Goal: Task Accomplishment & Management: Manage account settings

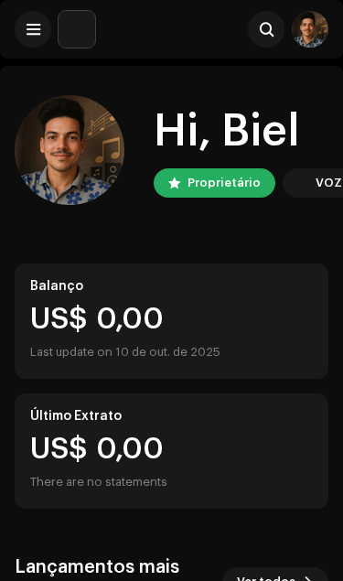
click at [30, 27] on span at bounding box center [34, 29] width 14 height 15
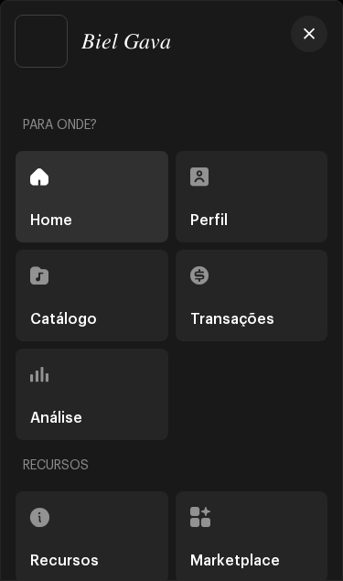
click at [94, 287] on div "Catálogo" at bounding box center [92, 295] width 153 height 91
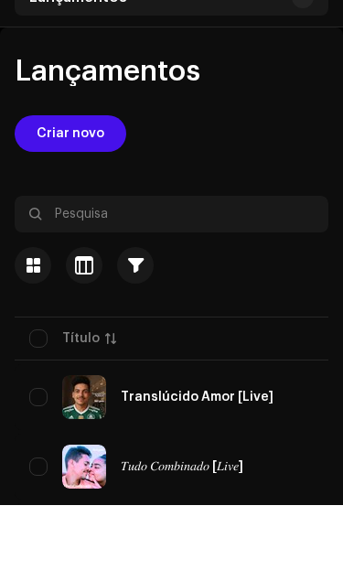
scroll to position [228, 0]
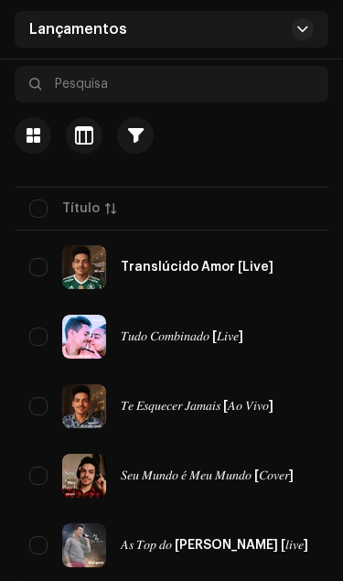
click at [207, 274] on div "Translúcido Amor [Live]" at bounding box center [197, 267] width 337 height 44
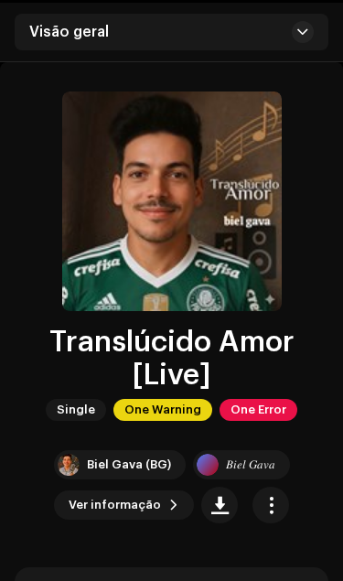
scroll to position [66, 0]
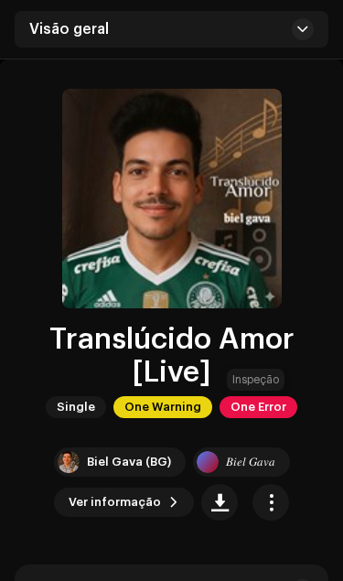
click at [257, 402] on span "One Error" at bounding box center [258, 407] width 78 height 22
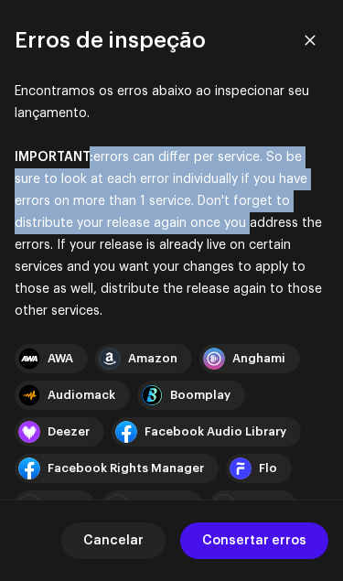
scroll to position [0, 0]
click at [301, 50] on button "button" at bounding box center [310, 40] width 37 height 37
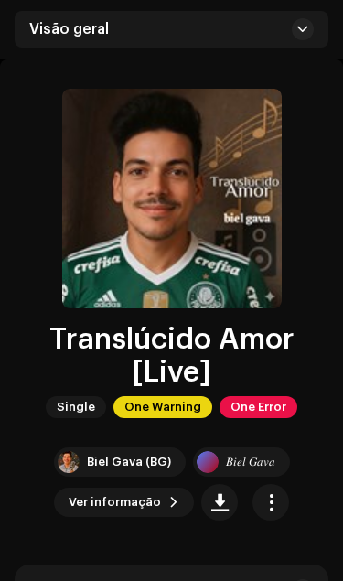
click at [140, 401] on span "One Warning" at bounding box center [162, 407] width 99 height 22
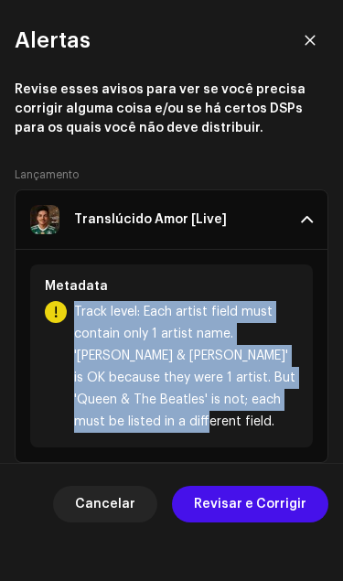
click at [241, 499] on span "Revisar e Corrigir" at bounding box center [250, 504] width 112 height 37
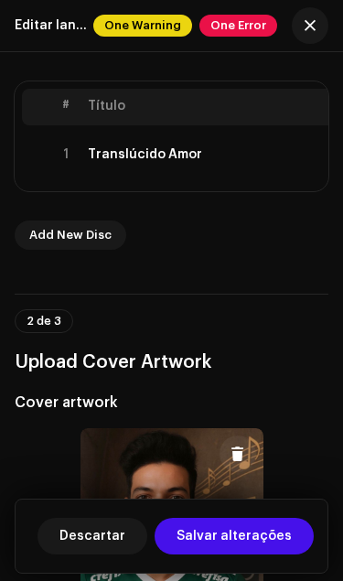
scroll to position [375, 0]
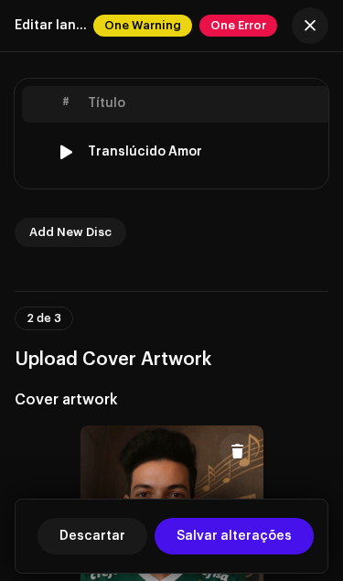
click at [128, 144] on td "Translúcido Amor" at bounding box center [226, 152] width 293 height 59
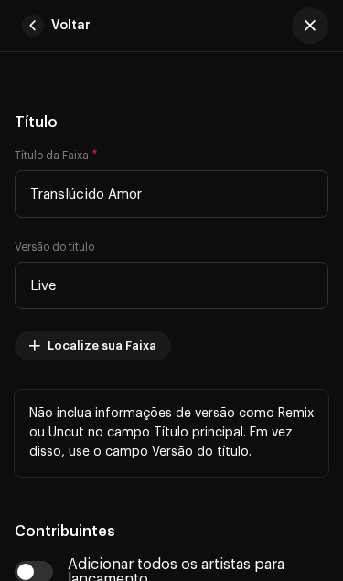
scroll to position [1176, 0]
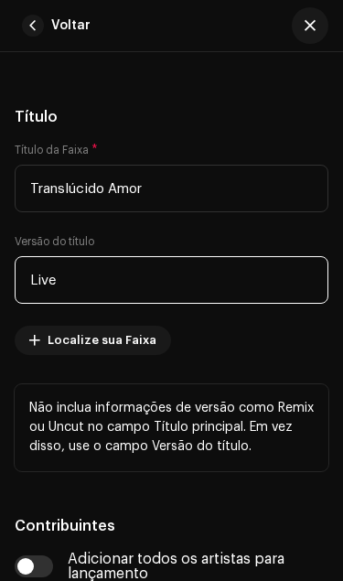
click at [54, 270] on input "Live" at bounding box center [172, 280] width 314 height 48
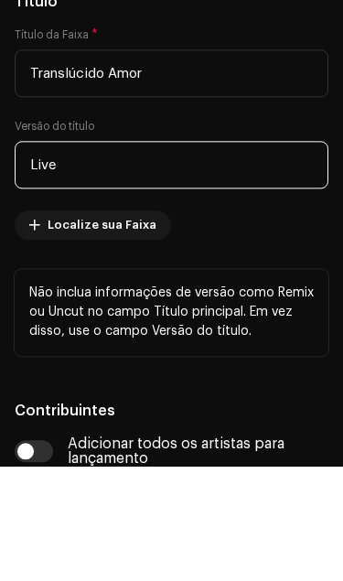
click at [41, 256] on input "Live" at bounding box center [172, 280] width 314 height 48
click at [43, 256] on input "Live" at bounding box center [172, 280] width 314 height 48
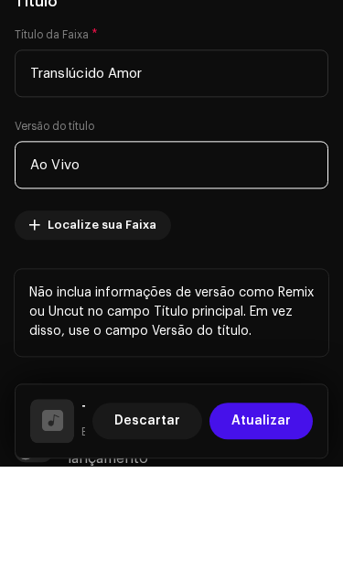
type input "Ao Vivo"
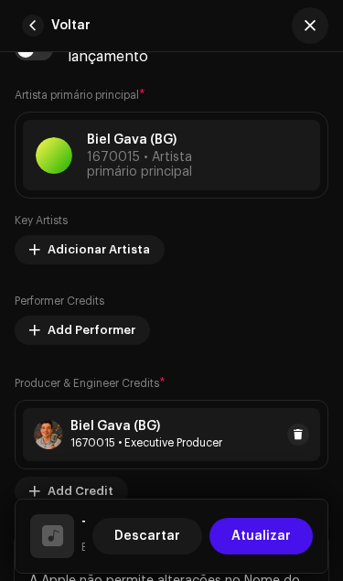
scroll to position [1698, 3]
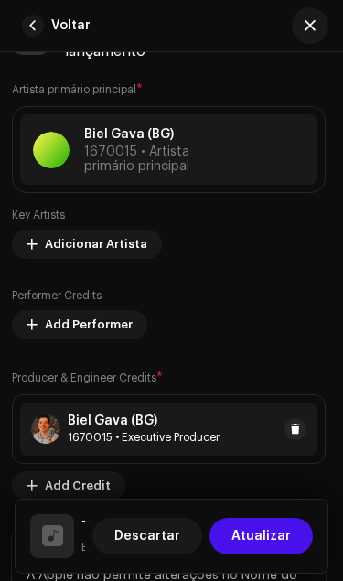
click at [303, 434] on button at bounding box center [295, 429] width 22 height 22
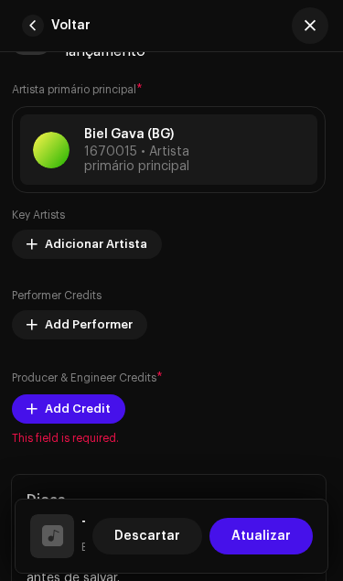
click at [50, 403] on span "Add Credit" at bounding box center [78, 408] width 66 height 37
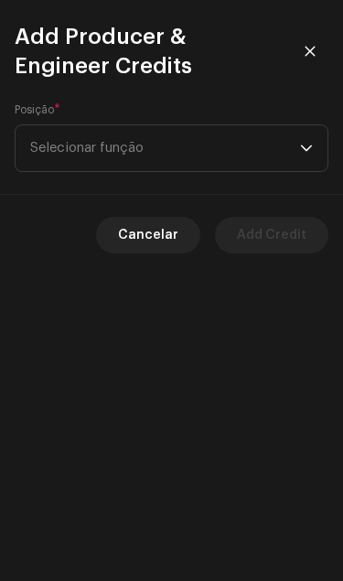
click at [77, 154] on span "Selecionar função" at bounding box center [165, 148] width 270 height 46
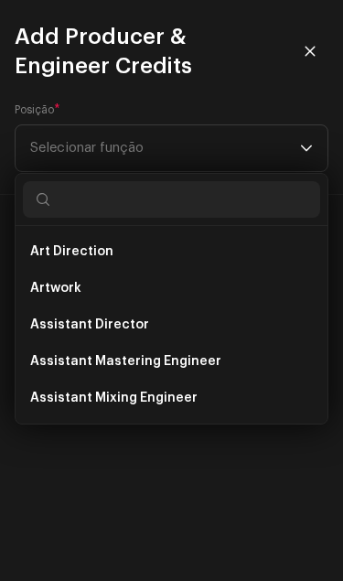
scroll to position [114, 0]
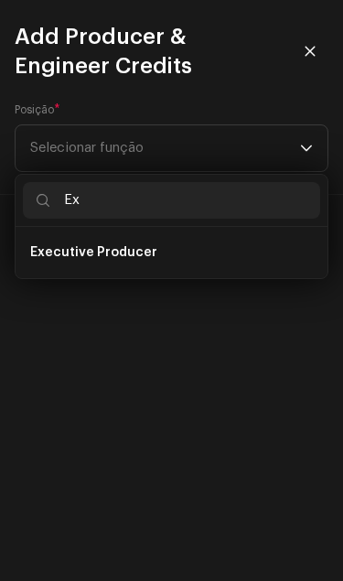
type input "Ex"
click at [64, 251] on span "Executive Producer" at bounding box center [93, 252] width 127 height 18
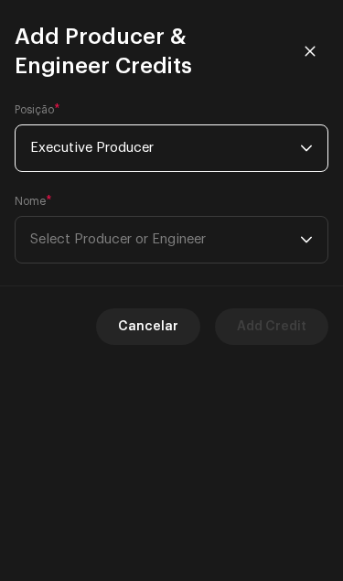
click at [66, 231] on span "Select Producer or Engineer" at bounding box center [165, 240] width 270 height 46
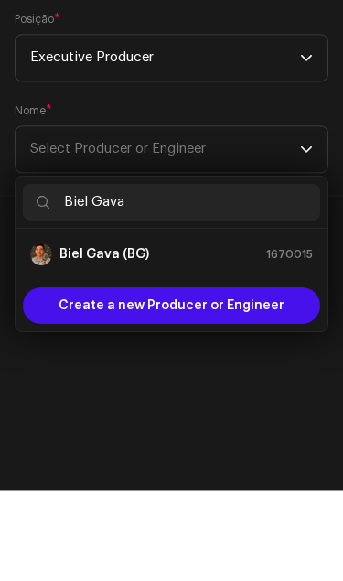
scroll to position [199, 0]
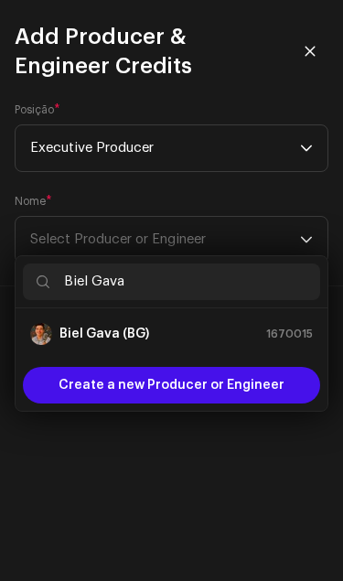
click at [98, 263] on input "Biel Gava" at bounding box center [171, 281] width 297 height 37
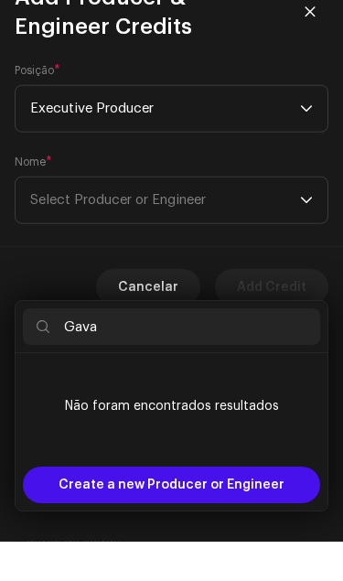
click at [139, 348] on input "Gava" at bounding box center [171, 366] width 297 height 37
type input "Gava Produções"
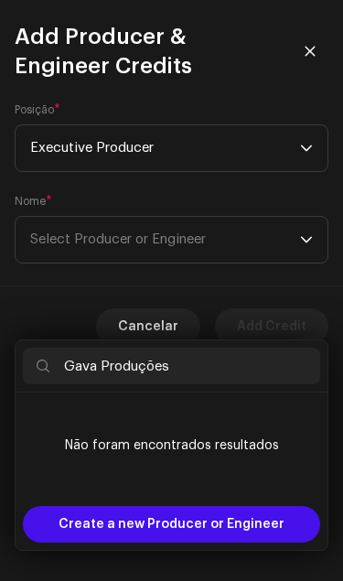
click at [159, 506] on span "Create a new Producer or Engineer" at bounding box center [172, 524] width 226 height 37
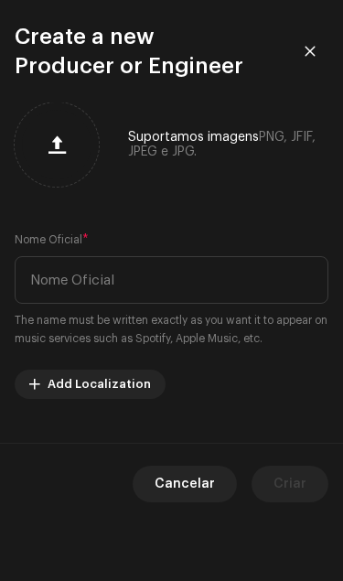
click at [60, 137] on span "button" at bounding box center [56, 144] width 17 height 15
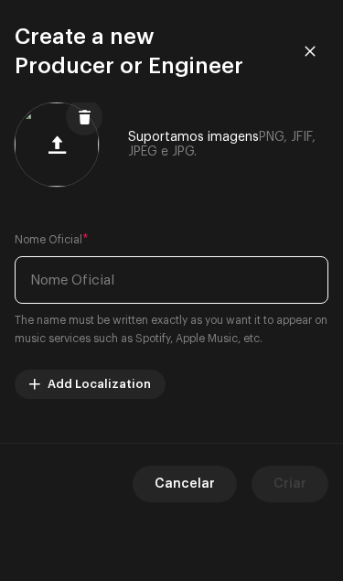
click at [59, 269] on input "text" at bounding box center [172, 280] width 314 height 48
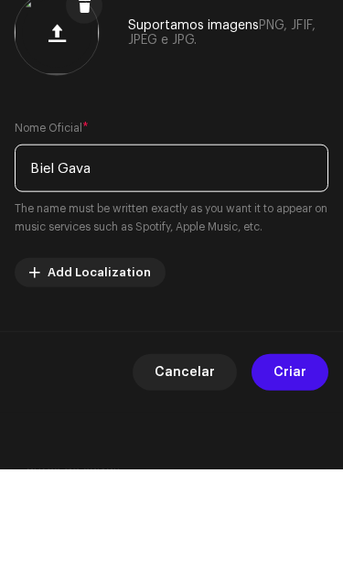
type input "Biel Gava"
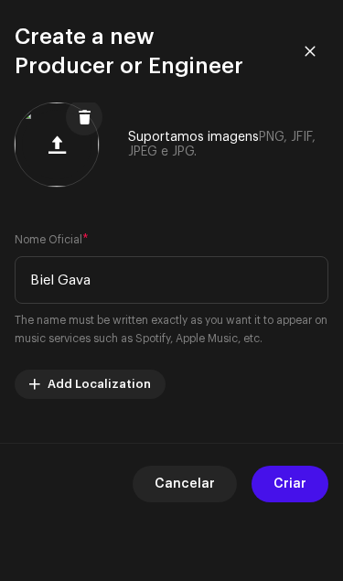
click at [294, 477] on span "Criar" at bounding box center [289, 483] width 33 height 37
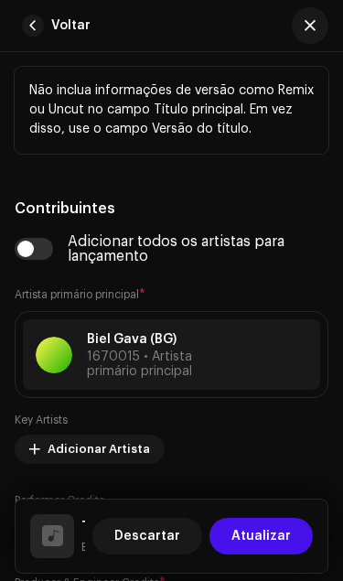
scroll to position [1492, 0]
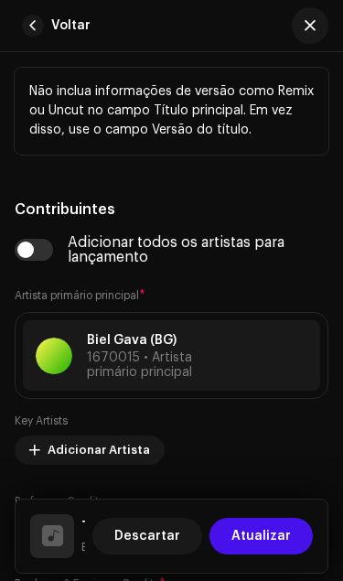
click at [217, 370] on div "[PERSON_NAME] (BG) 1670015 • Artista primário principal" at bounding box center [171, 355] width 297 height 70
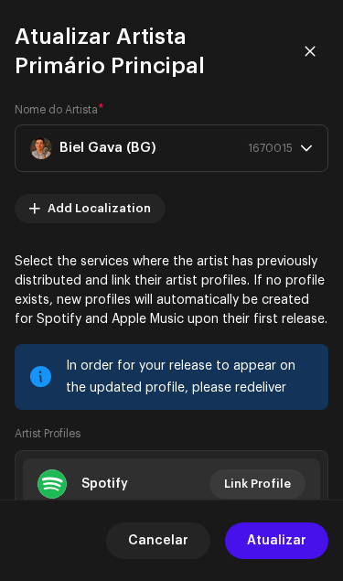
scroll to position [0, 0]
click at [166, 147] on div "Biel Gava (BG) 1670015" at bounding box center [161, 148] width 262 height 46
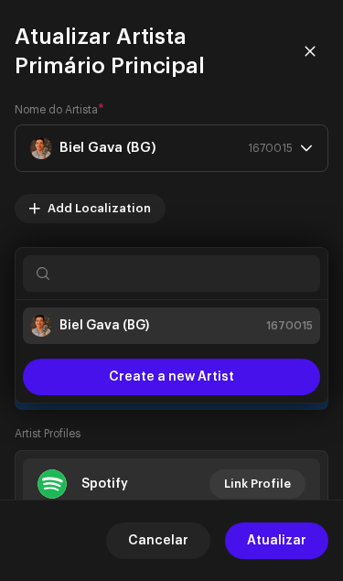
click at [121, 358] on span "Create a new Artist" at bounding box center [171, 376] width 125 height 37
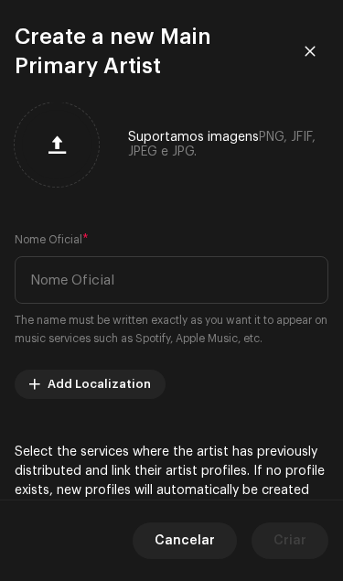
click at [62, 137] on span "button" at bounding box center [56, 144] width 17 height 15
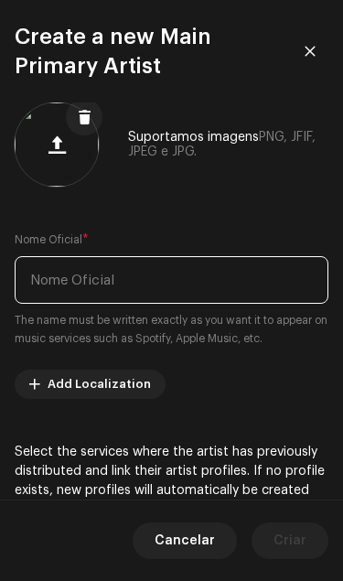
click at [75, 273] on input "text" at bounding box center [172, 280] width 314 height 48
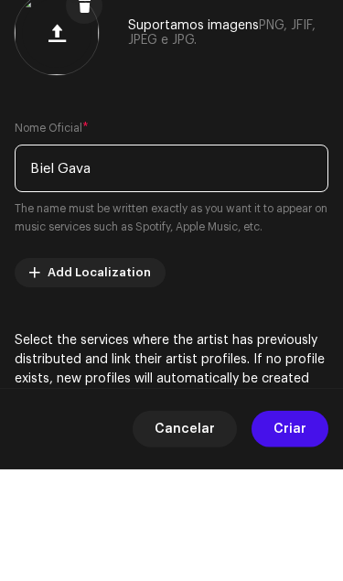
type input "Biel Gava"
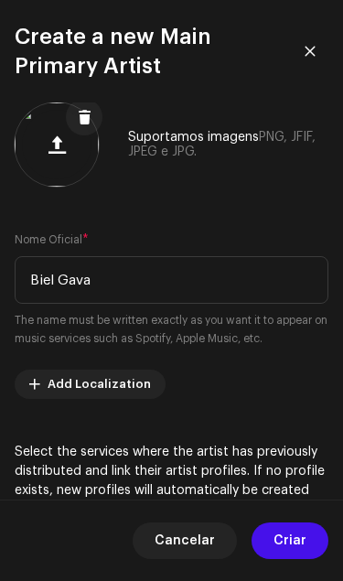
click at [284, 538] on span "Criar" at bounding box center [289, 540] width 33 height 37
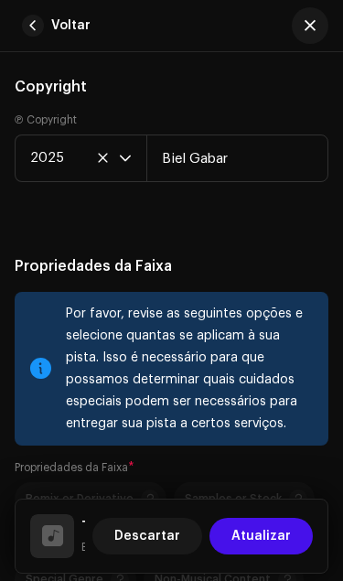
scroll to position [3783, 0]
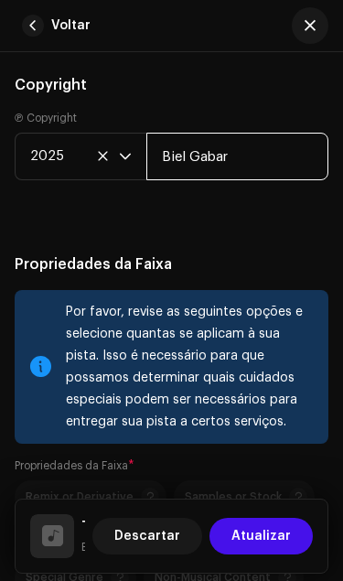
click at [242, 153] on input "Biel Gabar" at bounding box center [237, 157] width 182 height 48
click at [238, 146] on input "Biel Gabar" at bounding box center [237, 157] width 182 height 48
click at [236, 174] on input "Biel Gabar" at bounding box center [237, 157] width 182 height 48
type input "Biel Gava"
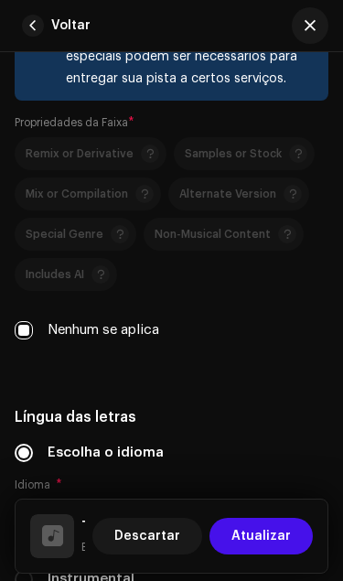
scroll to position [4127, 0]
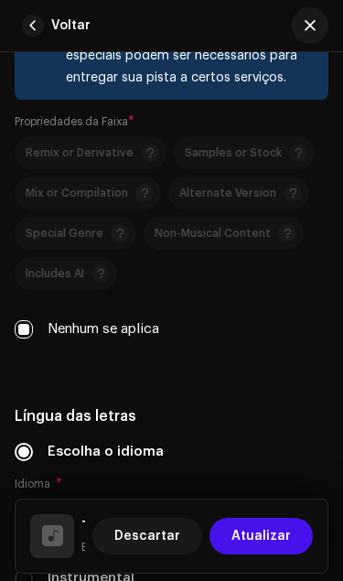
click at [39, 330] on div "Nenhum se aplica" at bounding box center [172, 329] width 314 height 20
click at [46, 322] on div "Remix or Derivative Samples or Stock Mix or Compilation Alternate Version Speci…" at bounding box center [172, 237] width 314 height 203
click at [31, 334] on input "Nenhum se aplica" at bounding box center [24, 329] width 18 height 18
checkbox input "false"
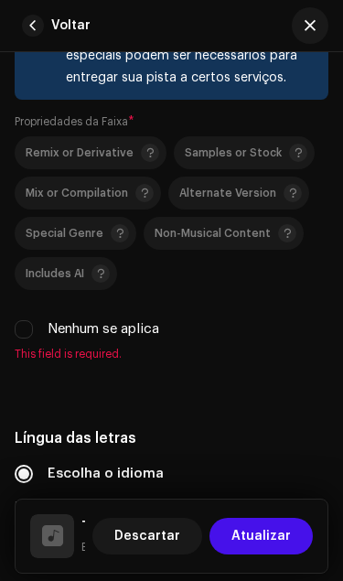
click at [207, 189] on p-togglebutton "Alternate Version" at bounding box center [238, 192] width 141 height 33
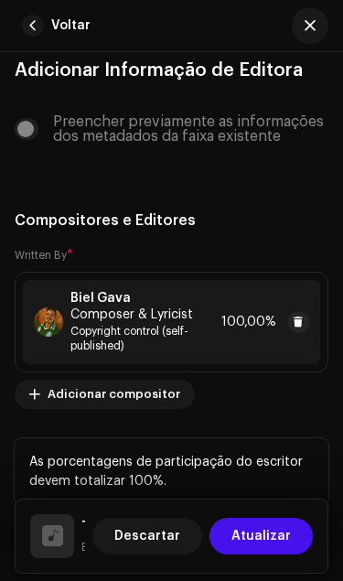
scroll to position [0, 0]
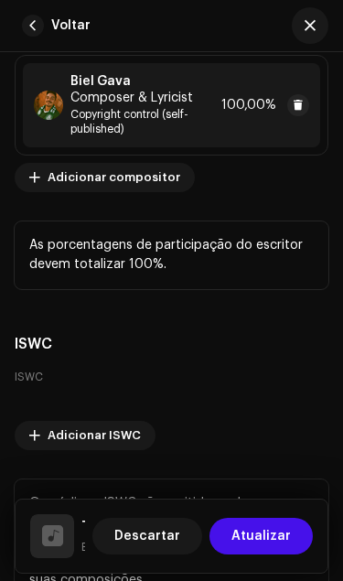
click at [267, 532] on span "Atualizar" at bounding box center [260, 536] width 59 height 37
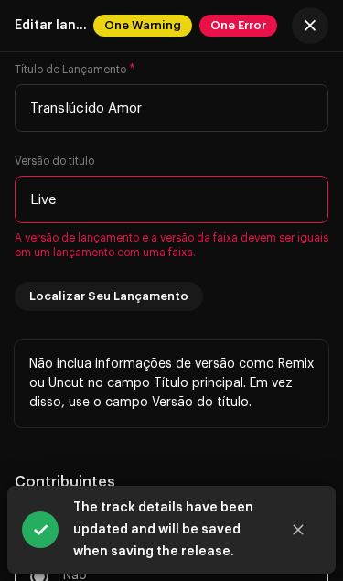
click at [65, 208] on input "Live" at bounding box center [172, 200] width 314 height 48
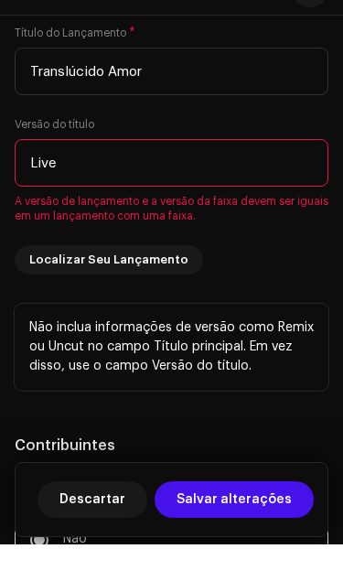
click at [49, 176] on input "Live" at bounding box center [172, 200] width 314 height 48
click at [45, 176] on input "Live" at bounding box center [172, 200] width 314 height 48
type input "a"
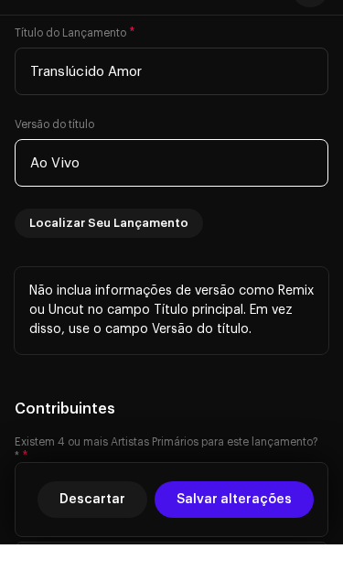
type input "Ao Vivo"
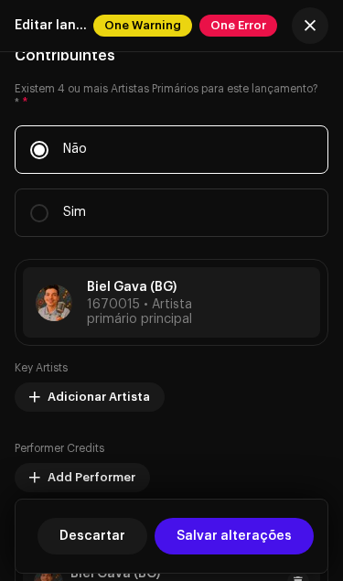
scroll to position [2585, 0]
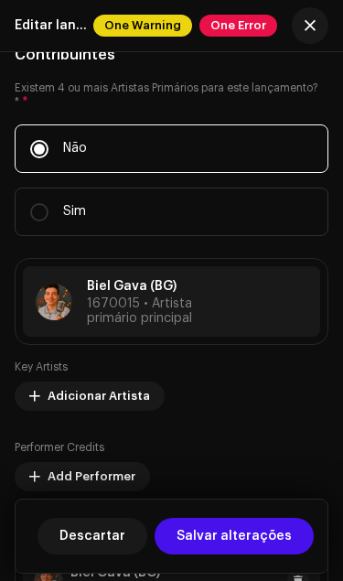
click at [143, 305] on span "1670015 • Artista primário principal" at bounding box center [139, 310] width 105 height 27
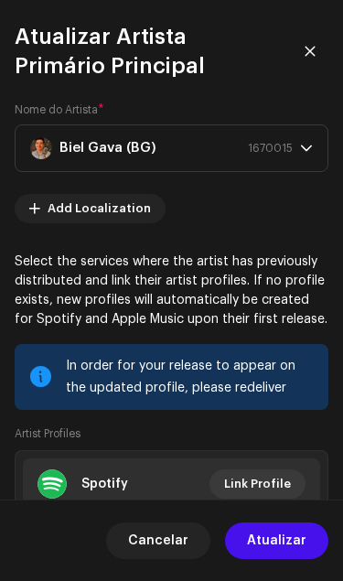
click at [136, 133] on strong "Biel Gava (BG)" at bounding box center [107, 148] width 97 height 46
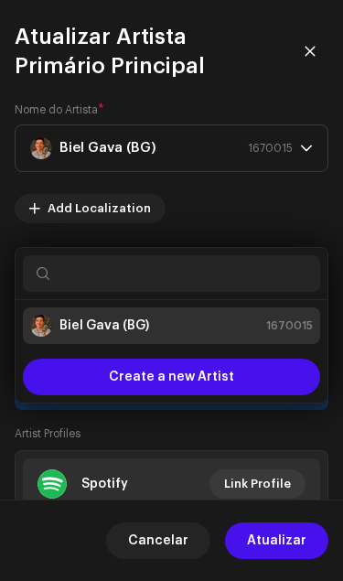
type input "B"
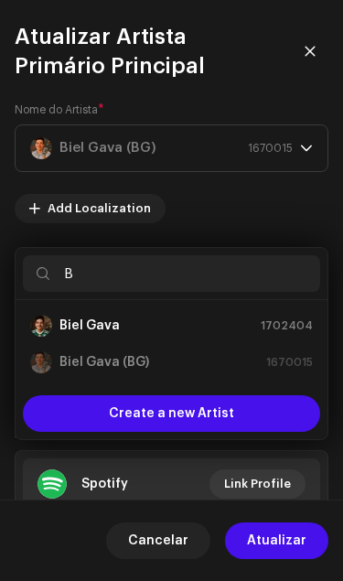
click at [84, 307] on li "Biel Gava 1702404" at bounding box center [171, 325] width 297 height 37
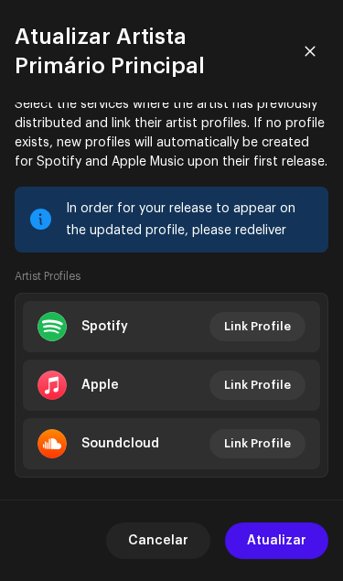
scroll to position [158, 0]
click at [286, 540] on span "Atualizar" at bounding box center [276, 540] width 59 height 37
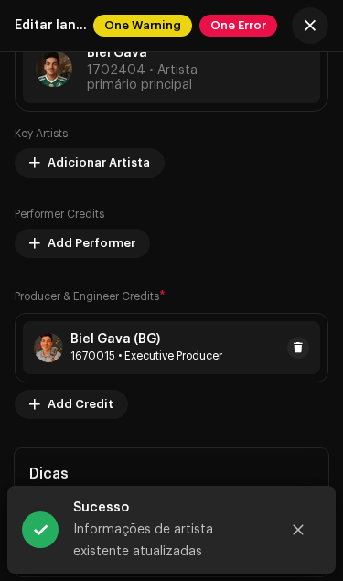
scroll to position [2840, 0]
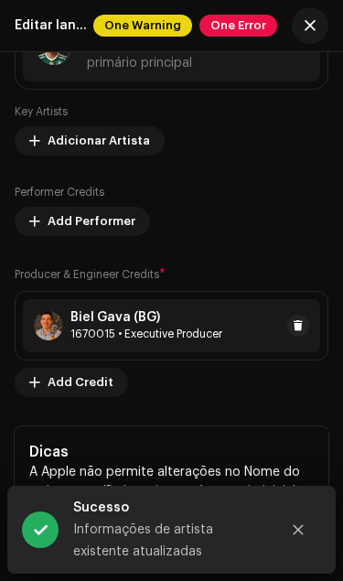
click at [207, 337] on div "1670015 • Executive Producer" at bounding box center [146, 333] width 152 height 15
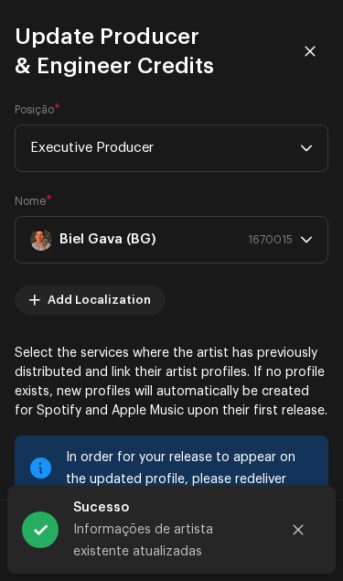
click at [91, 245] on strong "Biel Gava (BG)" at bounding box center [107, 240] width 97 height 46
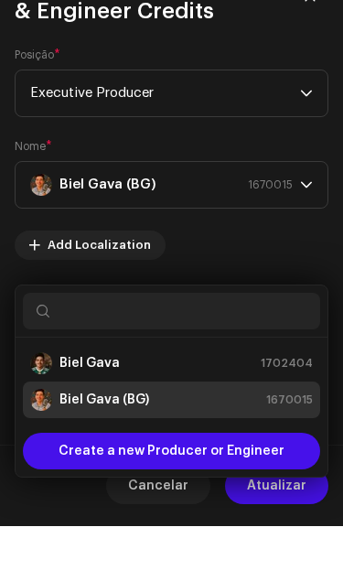
click at [106, 409] on strong "Biel Gava" at bounding box center [89, 418] width 60 height 18
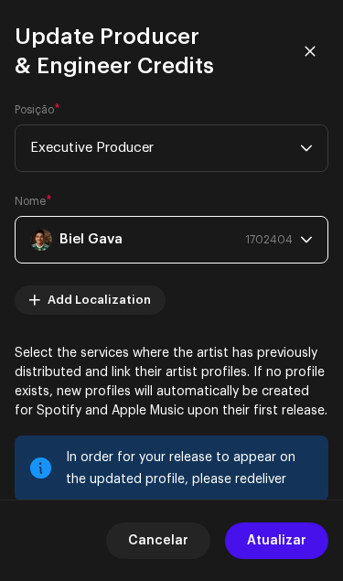
click at [289, 540] on span "Atualizar" at bounding box center [276, 540] width 59 height 37
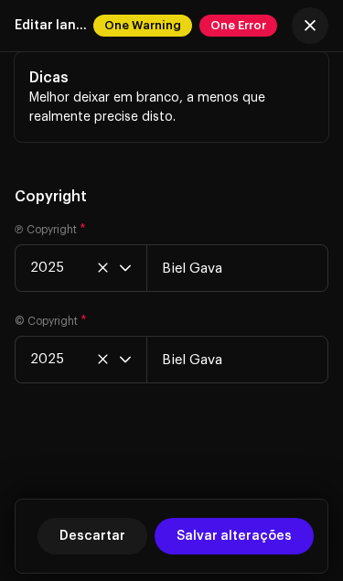
scroll to position [4577, 0]
click at [257, 537] on span "Salvar alterações" at bounding box center [233, 536] width 115 height 37
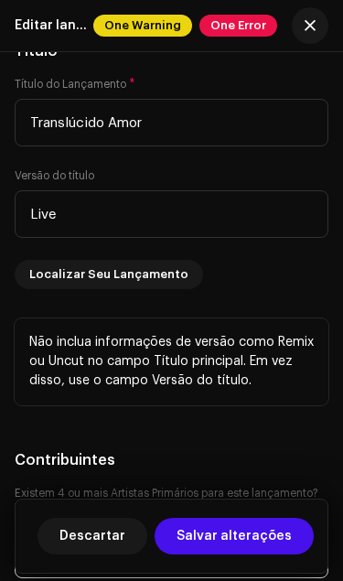
scroll to position [2166, 0]
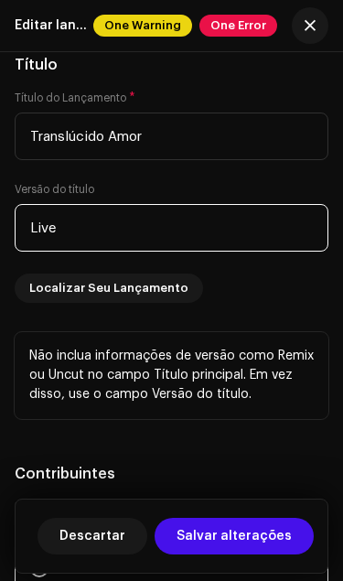
click at [65, 232] on input "Live" at bounding box center [172, 228] width 314 height 48
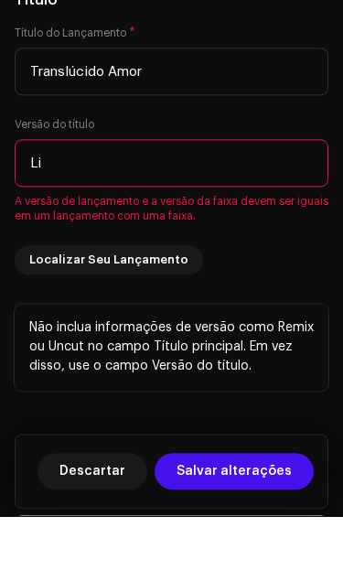
type input "L"
type input "Ao Vivo"
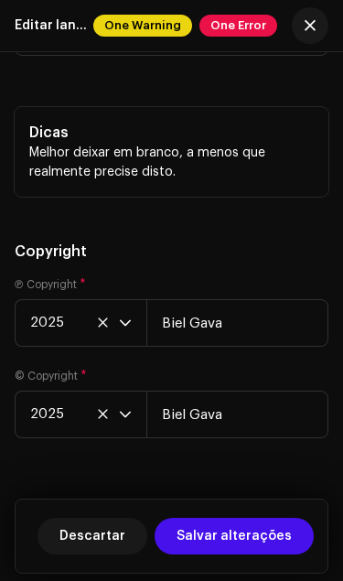
scroll to position [4548, 0]
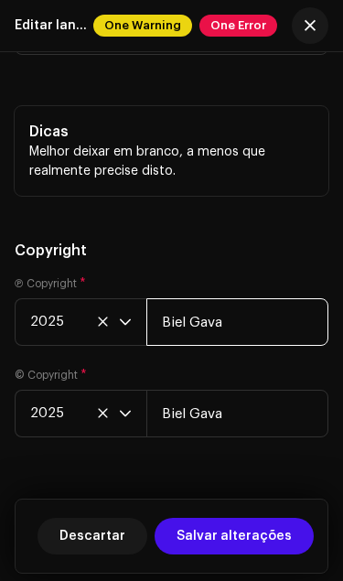
click at [250, 337] on input "Biel Gava" at bounding box center [237, 322] width 182 height 48
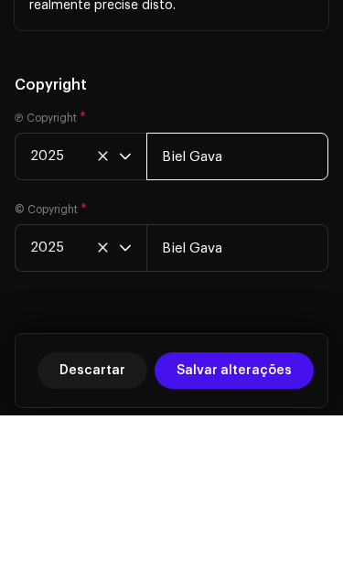
scroll to position [64, 0]
type input "Biel Gava (BG)"
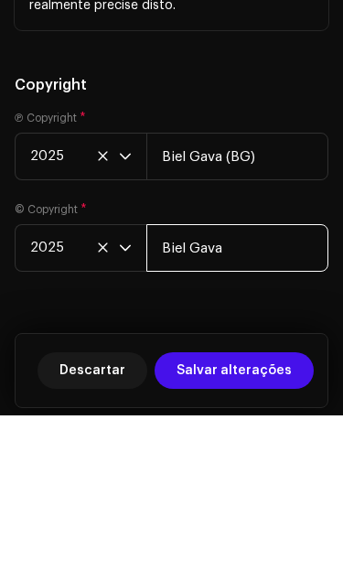
click at [251, 390] on input "Biel Gava" at bounding box center [237, 414] width 182 height 48
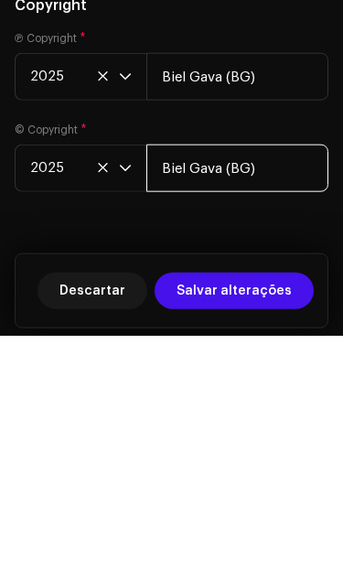
type input "Biel Gava (BG)"
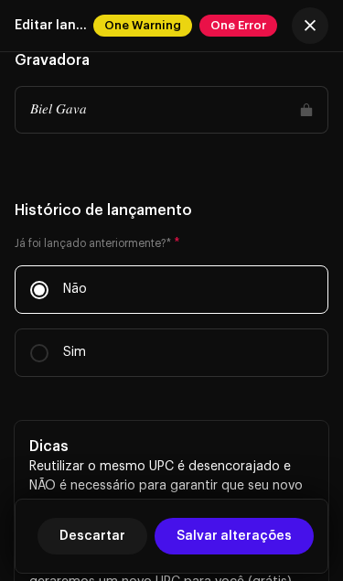
scroll to position [3660, 0]
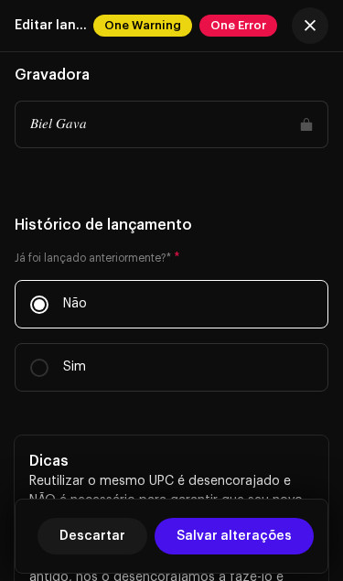
click at [42, 376] on input "Sim" at bounding box center [39, 367] width 18 height 18
radio input "true"
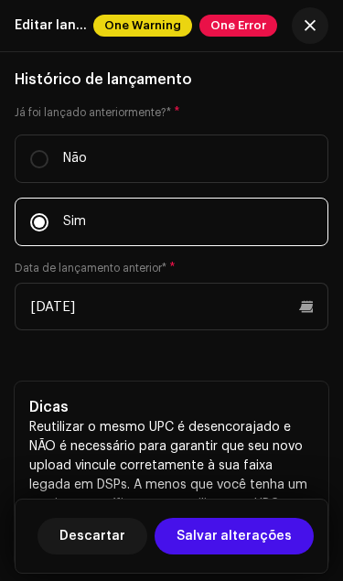
scroll to position [3773, 0]
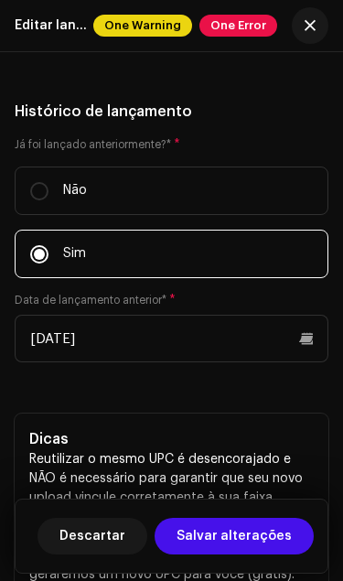
click at [50, 190] on label "Não" at bounding box center [172, 190] width 314 height 48
click at [48, 190] on input "Não" at bounding box center [39, 191] width 18 height 18
radio input "true"
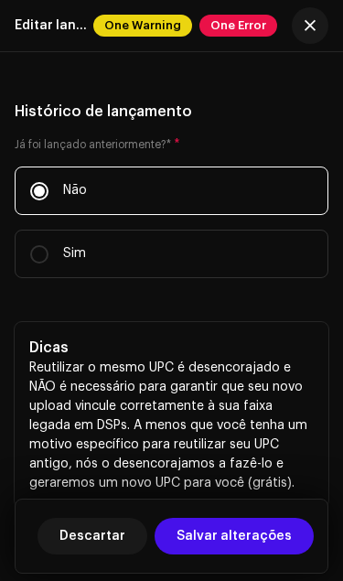
click at [59, 251] on label "Sim" at bounding box center [172, 254] width 314 height 48
click at [48, 251] on input "Sim" at bounding box center [39, 254] width 18 height 18
radio input "true"
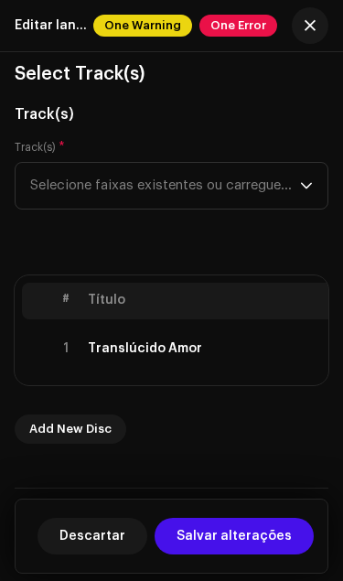
scroll to position [176, 0]
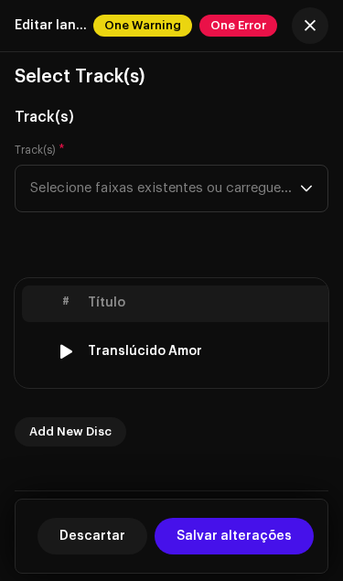
click at [96, 353] on div "Translúcido Amor" at bounding box center [145, 351] width 114 height 15
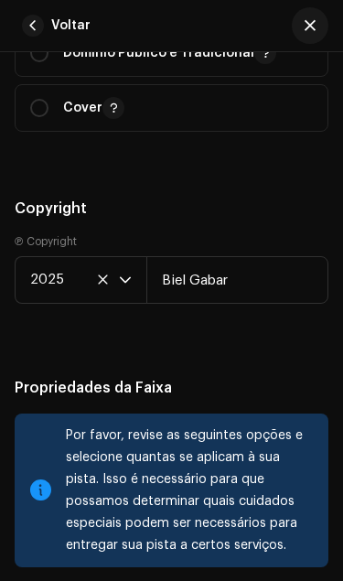
scroll to position [3825, 0]
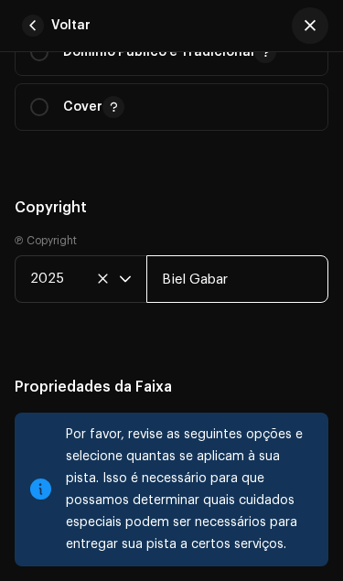
click at [253, 299] on input "Biel Gabar" at bounding box center [237, 279] width 182 height 48
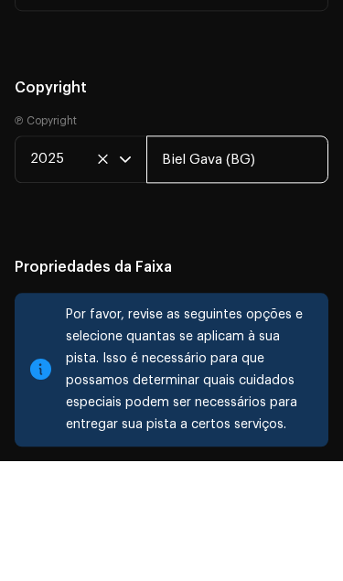
type input "Biel Gava (BG)"
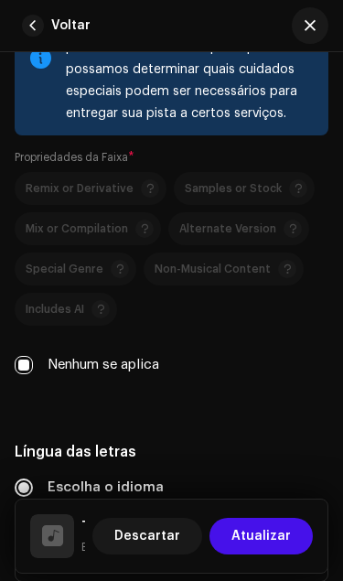
scroll to position [4257, 0]
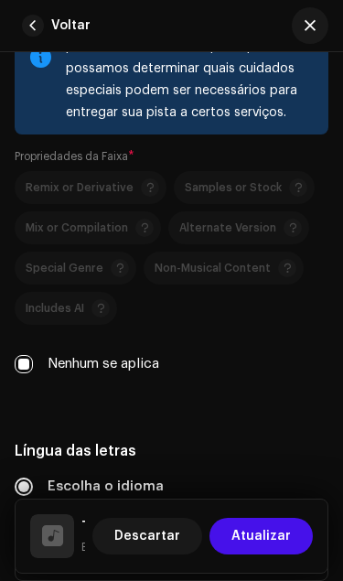
click at [205, 237] on p-selectbutton "Remix or Derivative Samples or Stock Mix or Compilation Alternate Version Speci…" at bounding box center [172, 248] width 314 height 154
click at [52, 374] on label "Nenhum se aplica" at bounding box center [104, 364] width 112 height 20
click at [33, 373] on input "Nenhum se aplica" at bounding box center [24, 364] width 18 height 18
checkbox input "false"
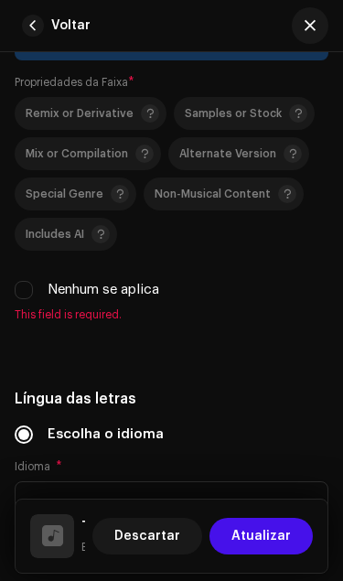
scroll to position [4332, 0]
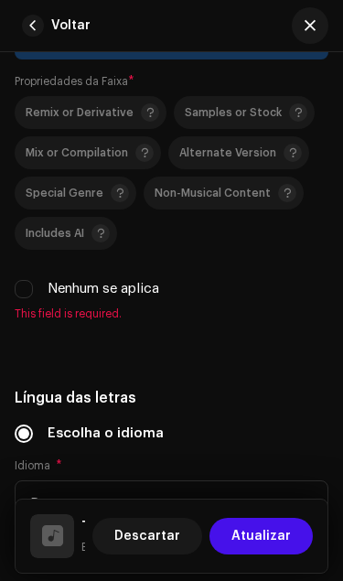
click at [219, 159] on span "Alternate Version" at bounding box center [227, 153] width 97 height 12
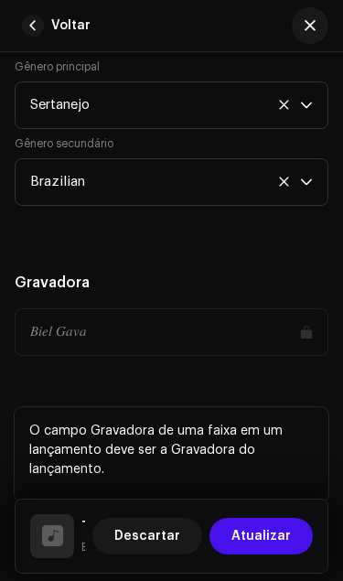
scroll to position [0, 0]
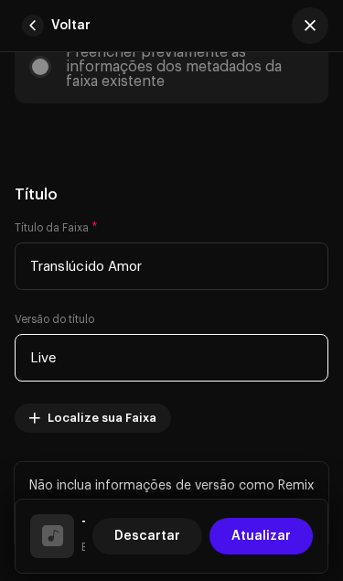
click at [148, 369] on input "Live" at bounding box center [172, 358] width 314 height 48
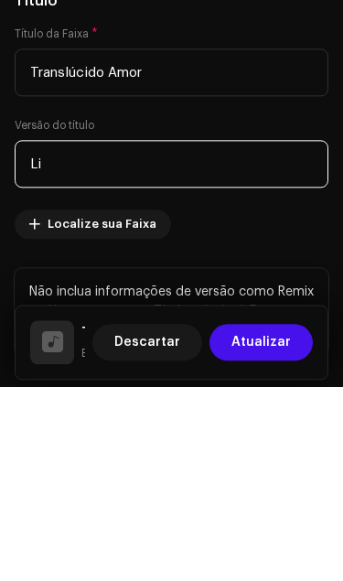
type input "L"
type input "Ao Vivo"
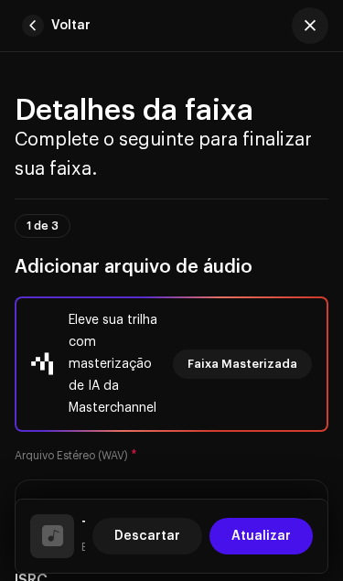
click at [274, 537] on span "Atualizar" at bounding box center [260, 536] width 59 height 37
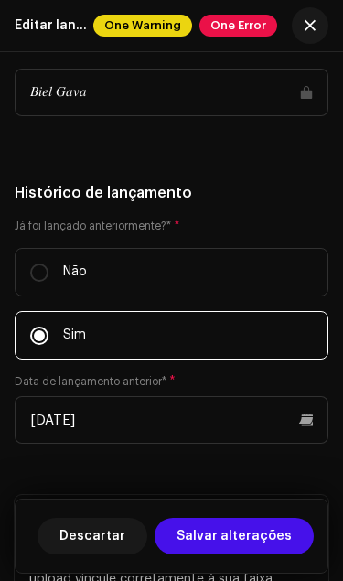
scroll to position [3657, 0]
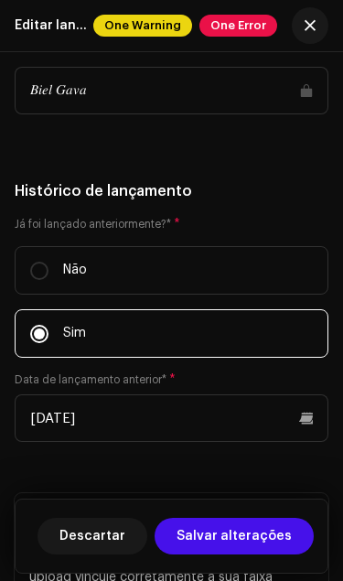
click at [73, 264] on label "Não" at bounding box center [172, 270] width 314 height 48
click at [48, 264] on input "Não" at bounding box center [39, 271] width 18 height 18
radio input "true"
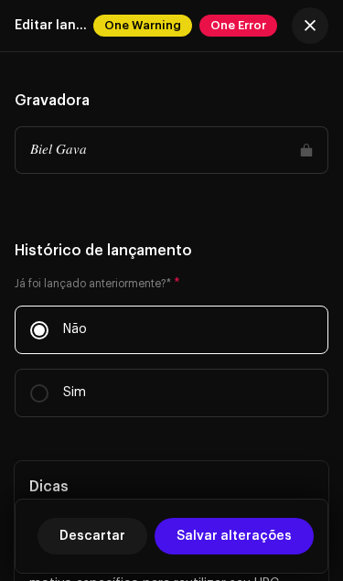
scroll to position [3590, 0]
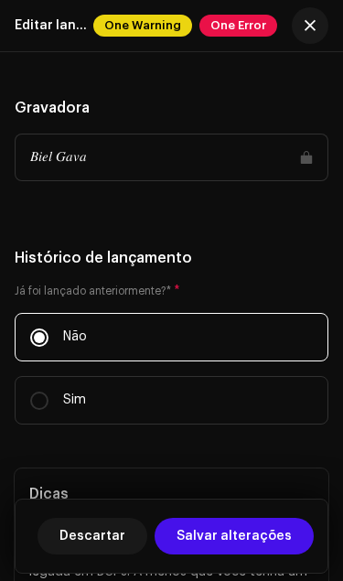
click at [103, 147] on div "𝐵𝑖𝑒𝑙 𝐺𝑎𝑣𝑎" at bounding box center [172, 158] width 314 height 48
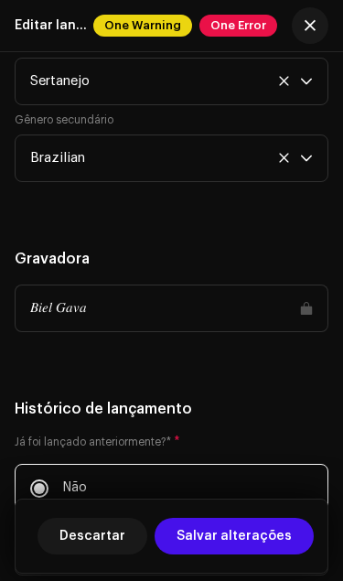
scroll to position [3439, 0]
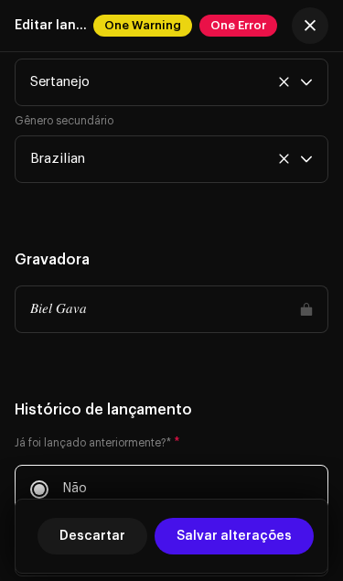
click at [107, 306] on div "𝐵𝑖𝑒𝑙 𝐺𝑎𝑣𝑎" at bounding box center [172, 309] width 314 height 48
click at [226, 542] on span "Salvar alterações" at bounding box center [233, 536] width 115 height 37
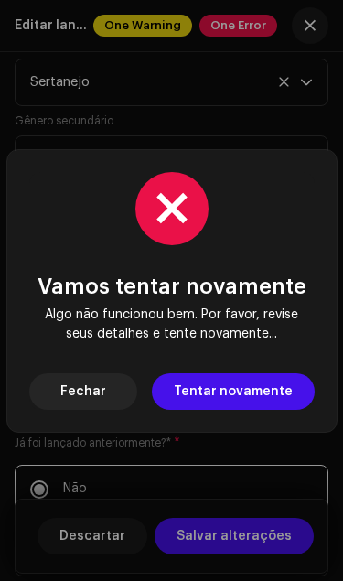
click at [226, 383] on span "Tentar novamente" at bounding box center [233, 391] width 119 height 37
